Goal: Find specific page/section

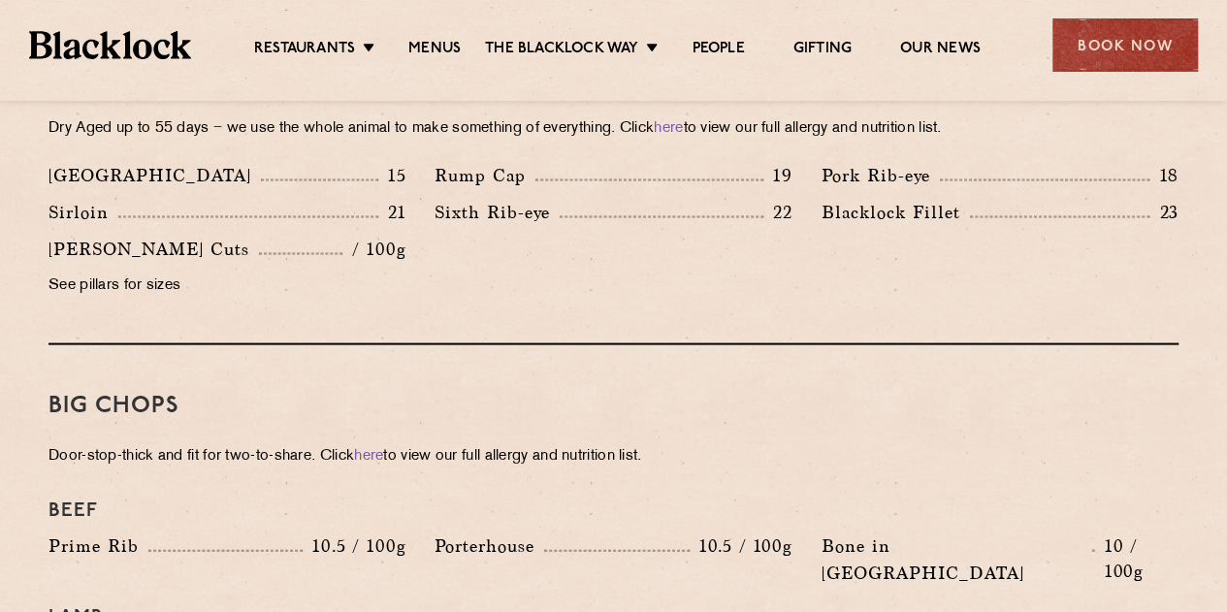
scroll to position [1890, 0]
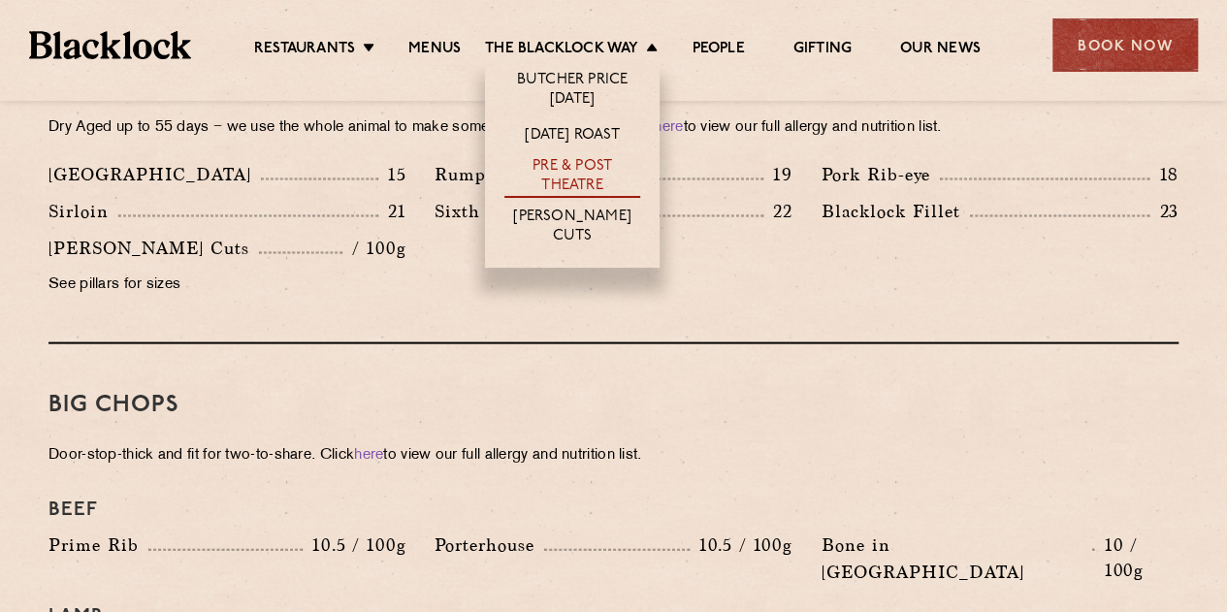
click at [572, 181] on link "Pre & Post Theatre" at bounding box center [572, 177] width 136 height 41
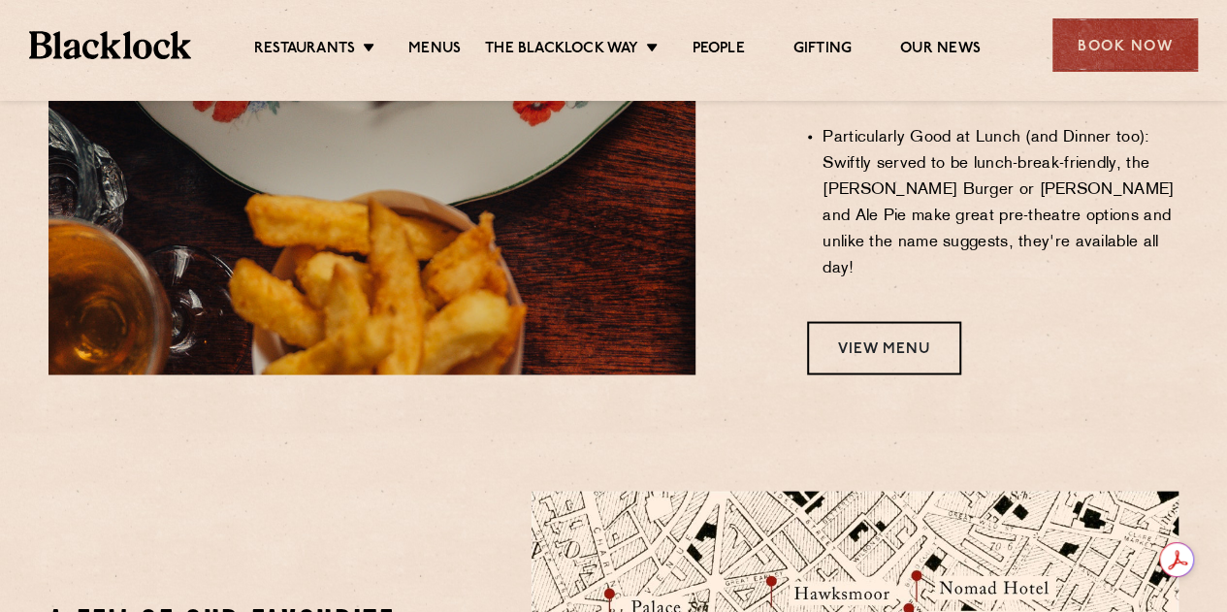
scroll to position [1741, 0]
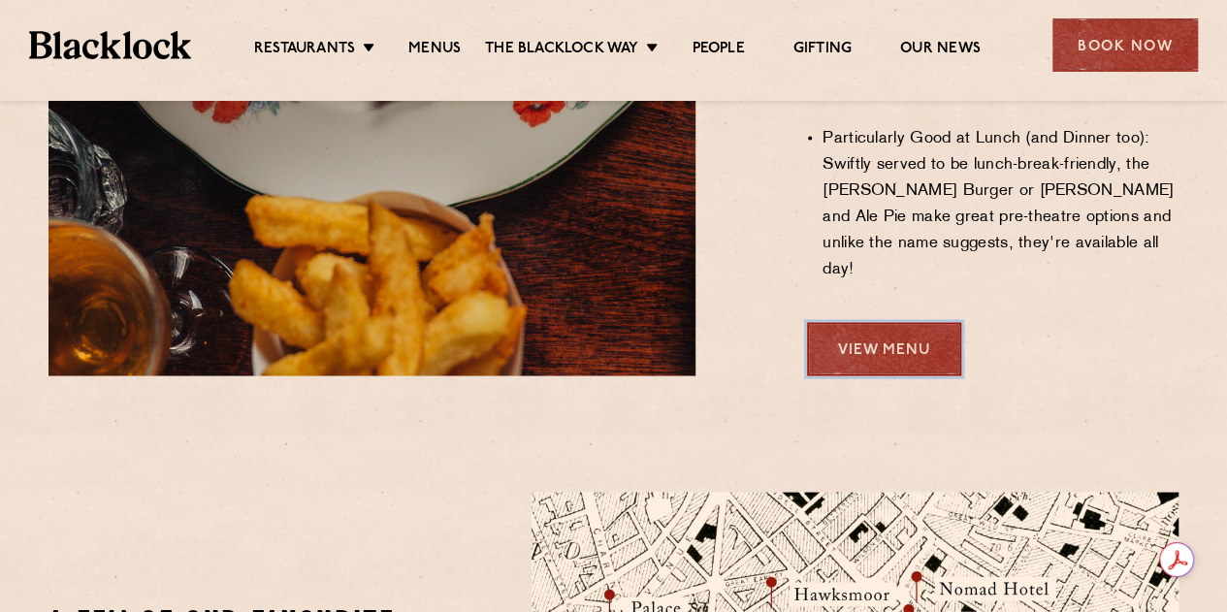
click at [902, 322] on link "View Menu" at bounding box center [884, 348] width 154 height 53
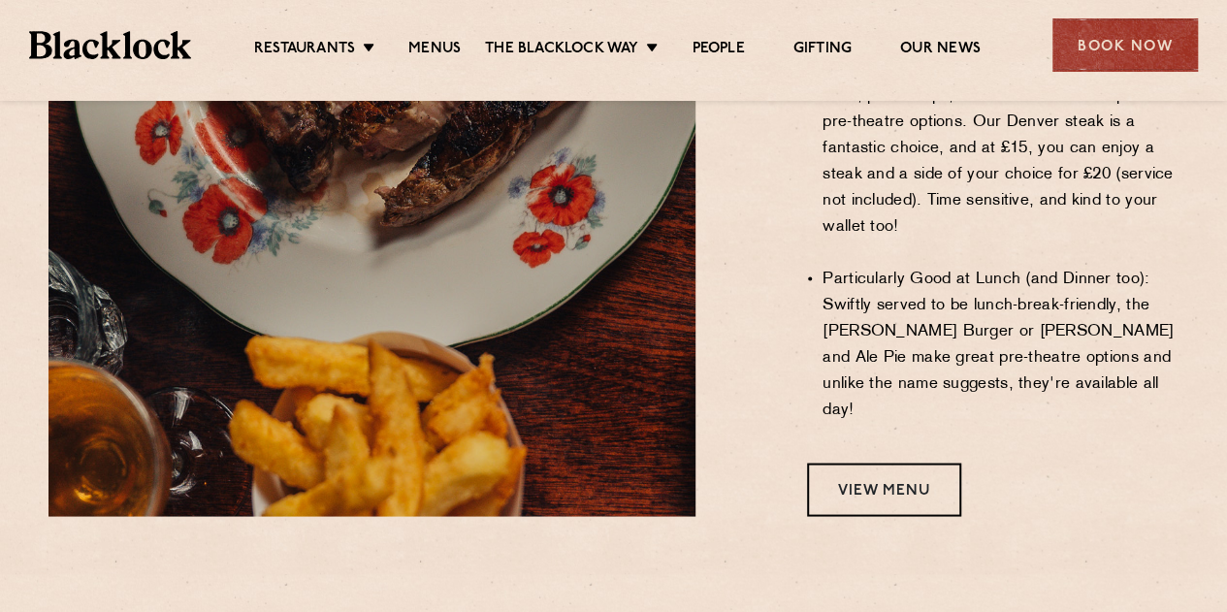
scroll to position [1437, 0]
